Goal: Task Accomplishment & Management: Manage account settings

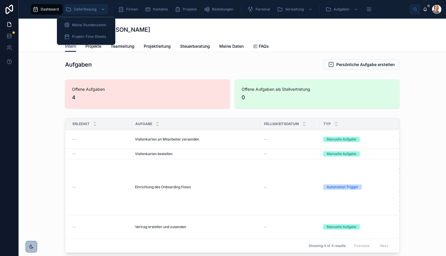
click at [95, 14] on div "Zeiterfassung" at bounding box center [86, 9] width 41 height 9
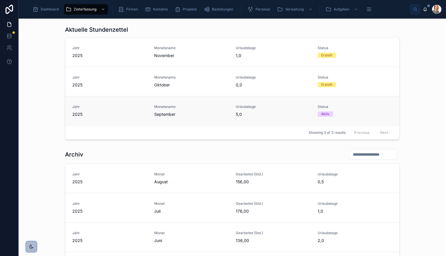
click at [167, 110] on div "Monatsname September" at bounding box center [191, 110] width 75 height 13
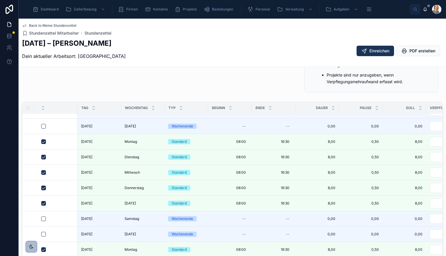
scroll to position [274, 0]
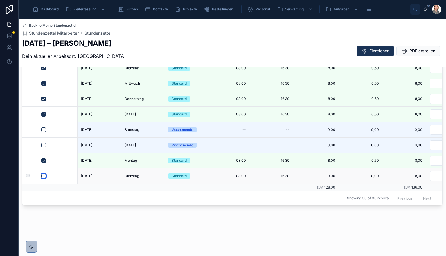
click at [42, 173] on button "button" at bounding box center [43, 175] width 5 height 5
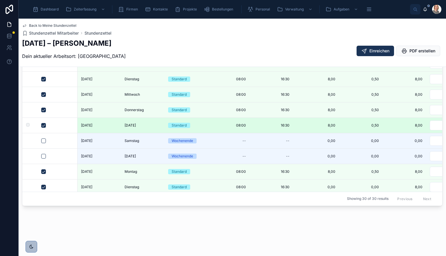
scroll to position [301, 0]
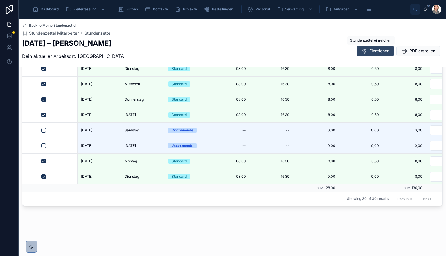
click at [368, 54] on button "Einreichen" at bounding box center [375, 51] width 37 height 10
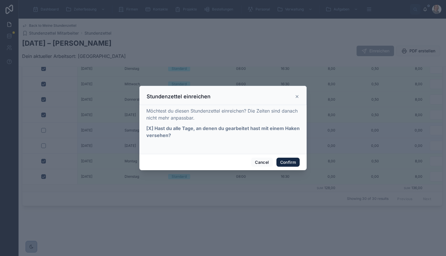
click at [290, 159] on button "Confirm" at bounding box center [288, 161] width 23 height 9
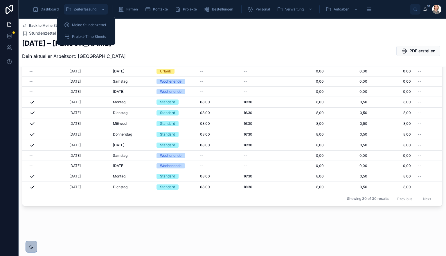
click at [74, 8] on span "Zeiterfassung" at bounding box center [85, 9] width 23 height 5
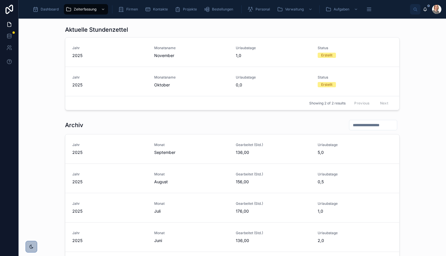
click at [429, 137] on div "Archiv Jahr 2025 Monat September Gearbeitet (Std.) 136,00 Urlaubstage 5,0 Jahr …" at bounding box center [232, 222] width 418 height 211
click at [426, 110] on div "Aktuelle Stundenzettel Jahr 2025 Monatsname November Urlaubstage 1,0 Status Ers…" at bounding box center [232, 67] width 418 height 89
